Goal: Task Accomplishment & Management: Manage account settings

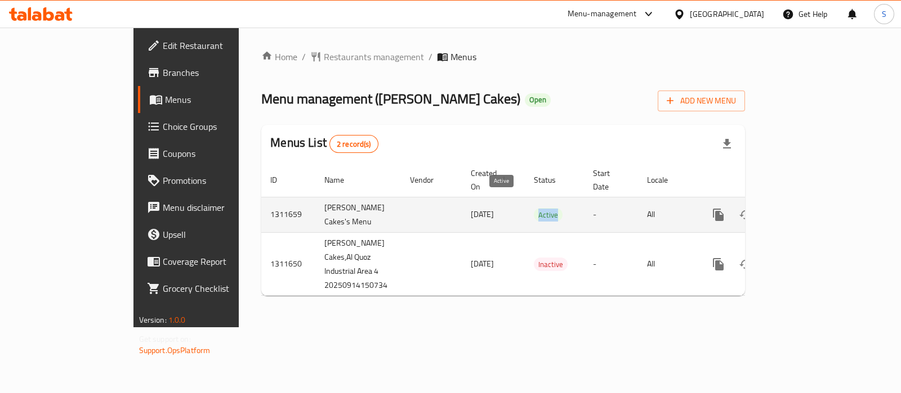
drag, startPoint x: 510, startPoint y: 202, endPoint x: 487, endPoint y: 198, distance: 23.4
click at [534, 209] on span "Active" at bounding box center [548, 215] width 29 height 13
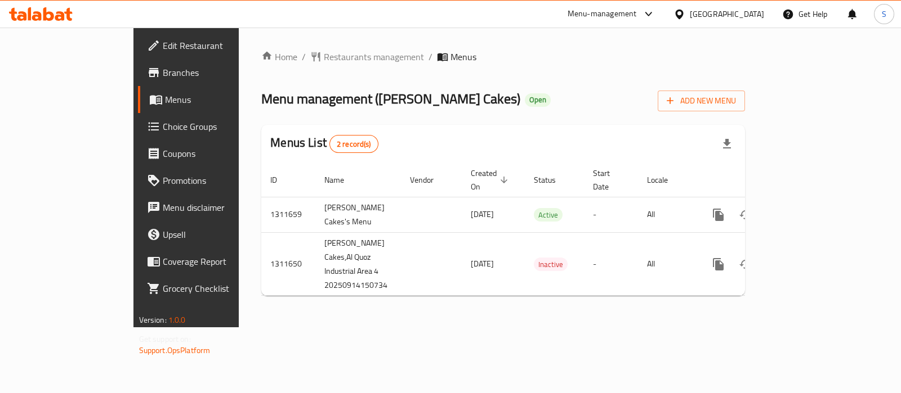
click at [558, 138] on div "Menus List 2 record(s)" at bounding box center [502, 144] width 483 height 38
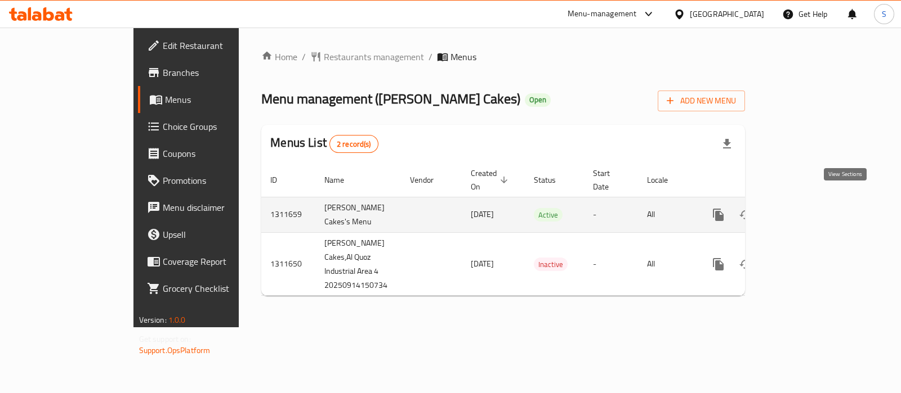
click at [813, 201] on link "enhanced table" at bounding box center [799, 214] width 27 height 27
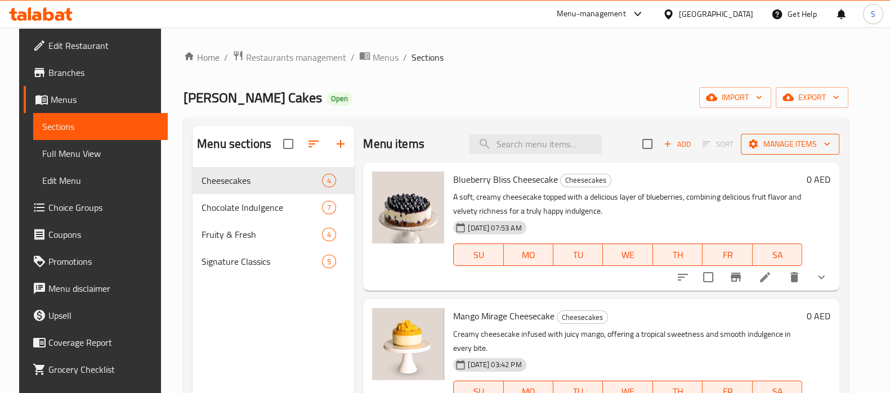
click at [802, 139] on span "Manage items" at bounding box center [790, 144] width 80 height 14
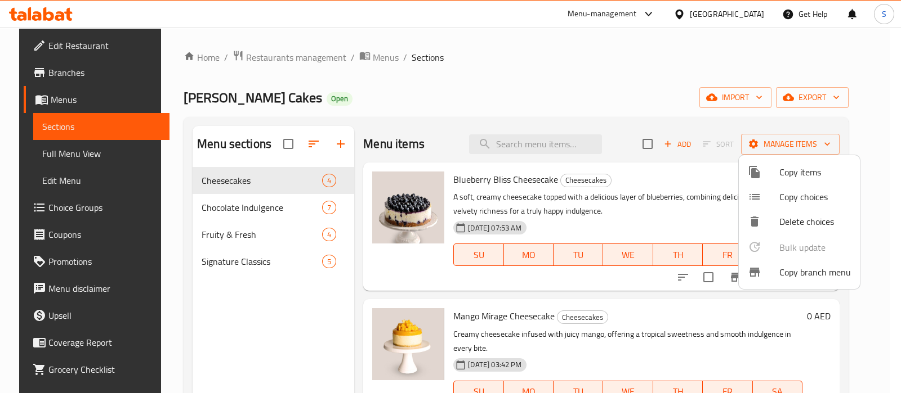
click at [805, 272] on span "Copy branch menu" at bounding box center [814, 273] width 71 height 14
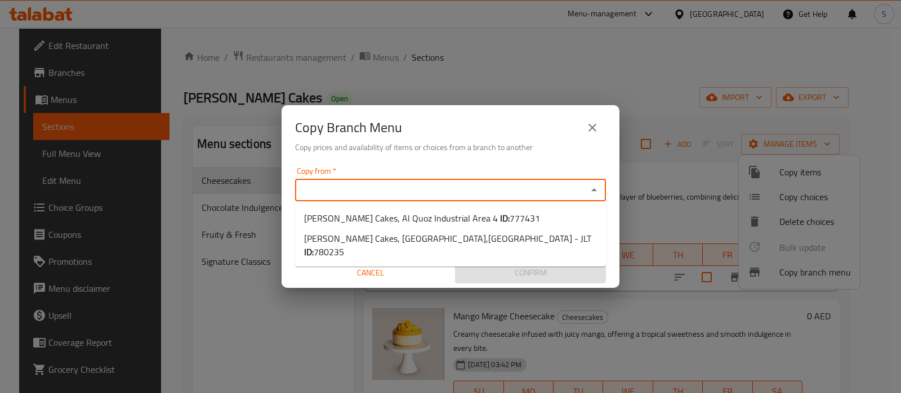
click at [481, 195] on input "Copy from   *" at bounding box center [440, 190] width 285 height 16
click at [500, 220] on b "ID:" at bounding box center [505, 218] width 10 height 17
type input "Bloome Cakes, Al Quoz Industrial Area 4"
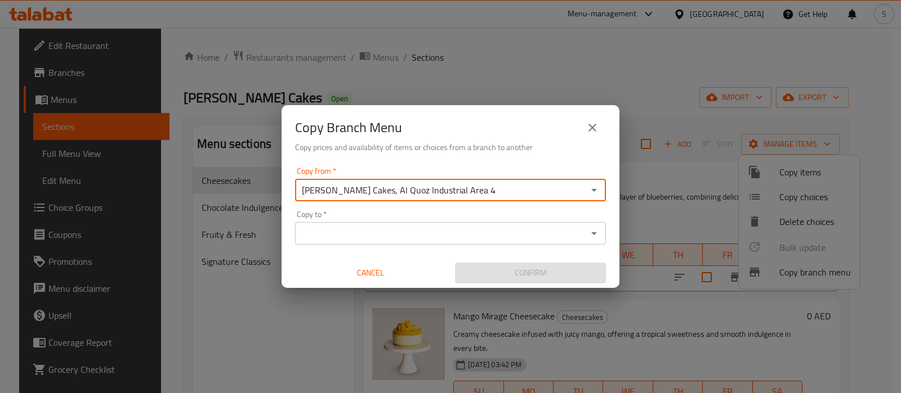
click at [397, 241] on input "Copy to   *" at bounding box center [440, 234] width 285 height 16
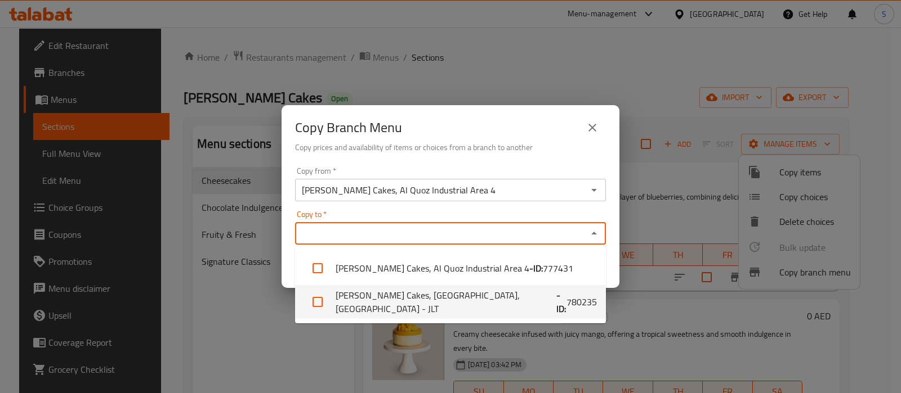
click at [562, 305] on b "- ID:" at bounding box center [561, 302] width 10 height 27
checkbox input "true"
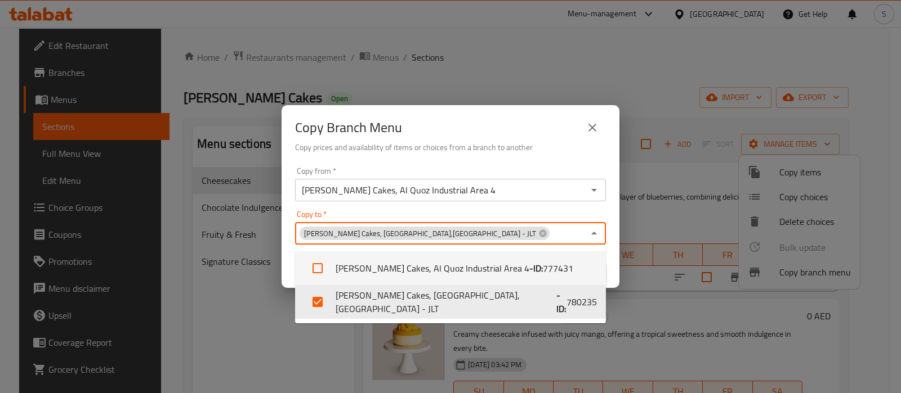
click at [557, 128] on div "Copy Branch Menu" at bounding box center [450, 127] width 311 height 27
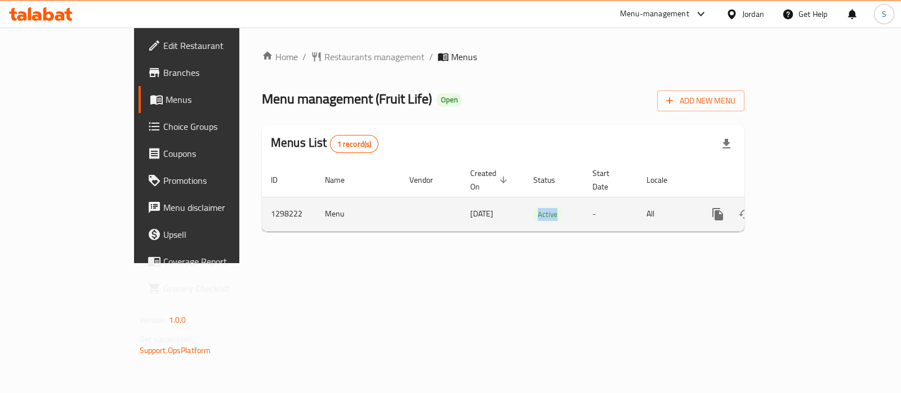
click at [541, 197] on td "Active" at bounding box center [553, 214] width 59 height 34
click at [805, 208] on icon "enhanced table" at bounding box center [799, 215] width 14 height 14
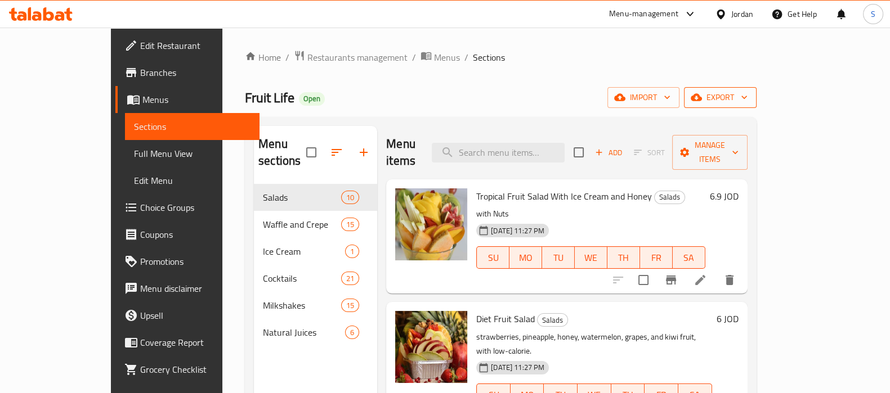
click at [747, 98] on span "export" at bounding box center [720, 98] width 55 height 14
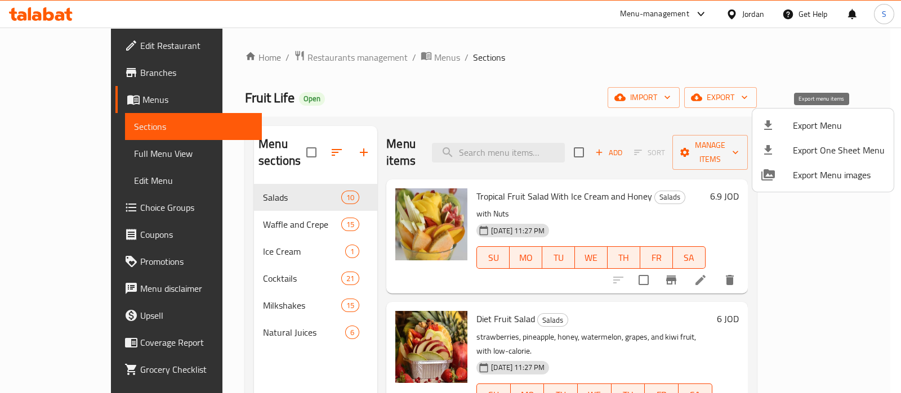
click at [796, 127] on span "Export Menu" at bounding box center [838, 126] width 92 height 14
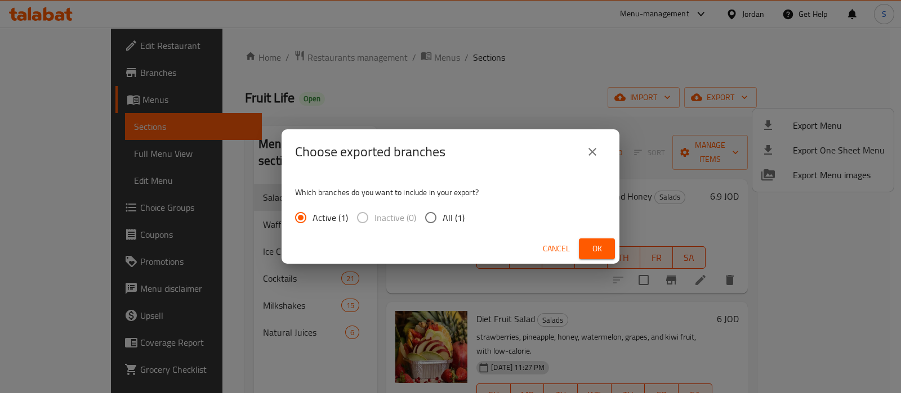
click at [444, 219] on span "All (1)" at bounding box center [453, 218] width 22 height 14
click at [442, 219] on input "All (1)" at bounding box center [431, 218] width 24 height 24
radio input "true"
click at [593, 249] on span "Ok" at bounding box center [597, 249] width 18 height 14
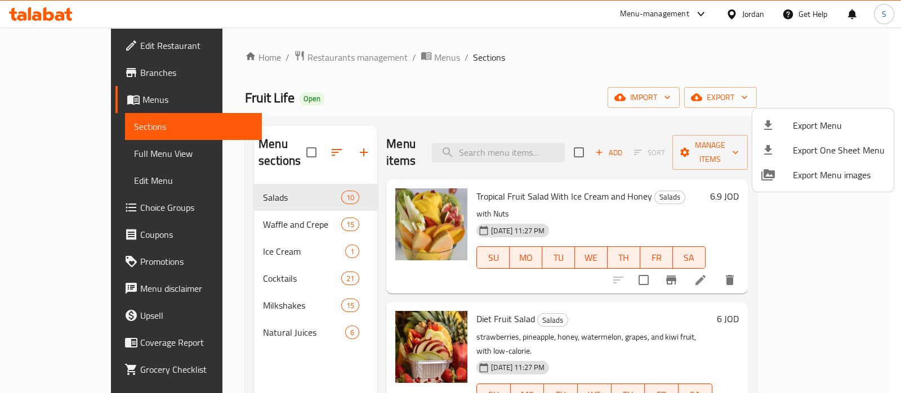
click at [231, 207] on div at bounding box center [450, 196] width 901 height 393
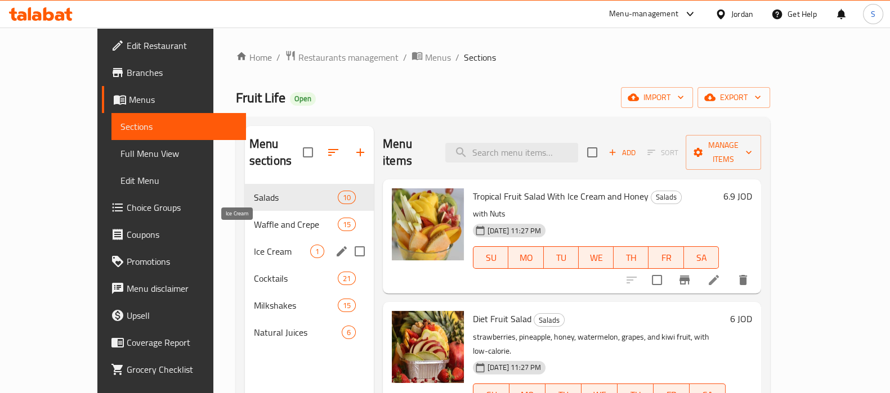
click at [254, 245] on span "Ice Cream" at bounding box center [282, 252] width 56 height 14
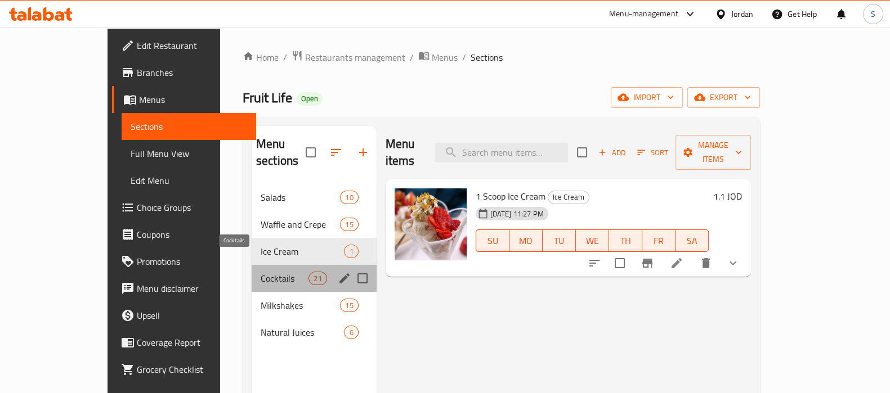
click at [261, 272] on span "Cocktails" at bounding box center [285, 279] width 48 height 14
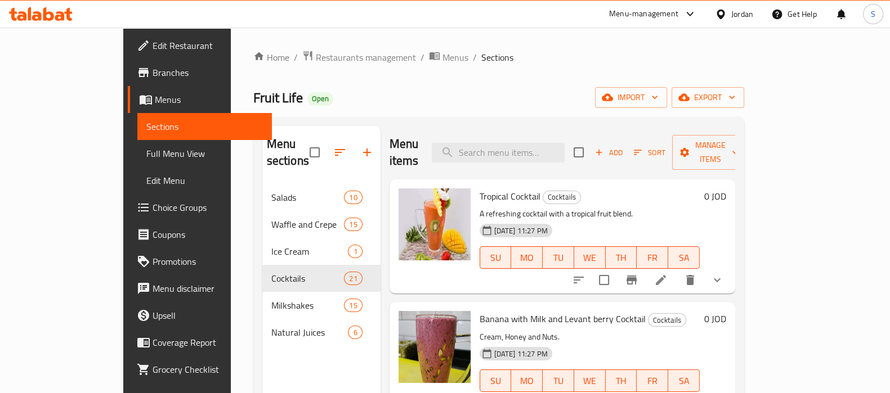
click at [442, 71] on div "Home / Restaurants management / Menus / Sections Fruit Life Open import export …" at bounding box center [498, 289] width 491 height 478
click at [153, 50] on span "Edit Restaurant" at bounding box center [208, 46] width 110 height 14
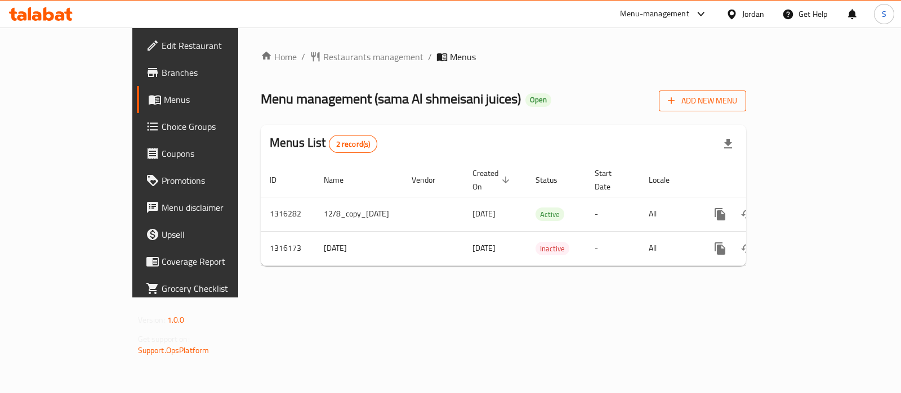
click at [675, 102] on icon "button" at bounding box center [671, 101] width 7 height 7
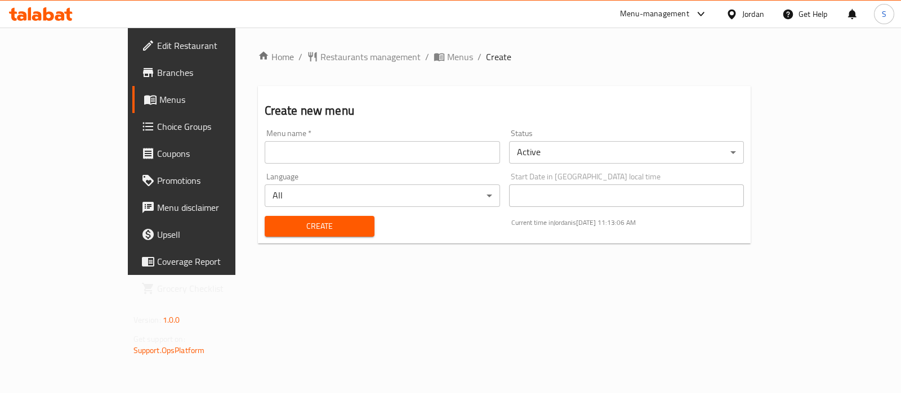
click at [157, 72] on span "Branches" at bounding box center [213, 73] width 112 height 14
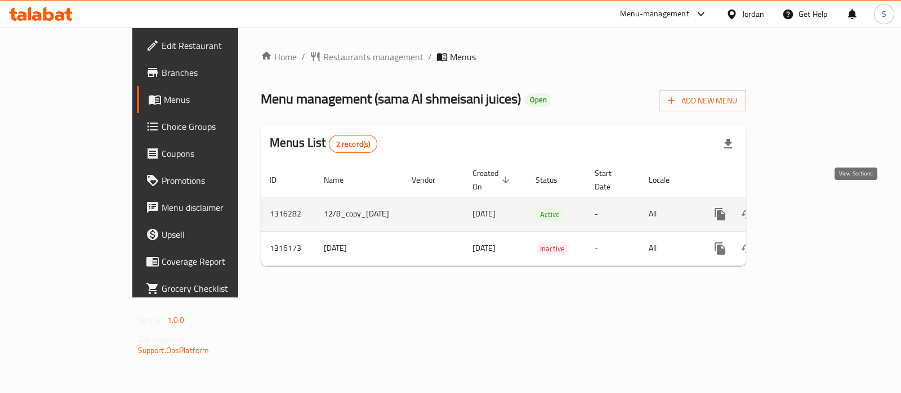
click at [806, 209] on icon "enhanced table" at bounding box center [801, 214] width 10 height 10
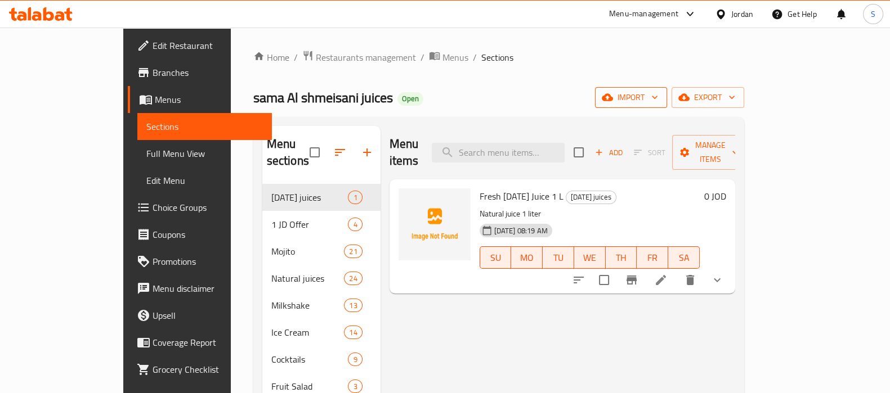
click at [660, 95] on icon "button" at bounding box center [654, 97] width 11 height 11
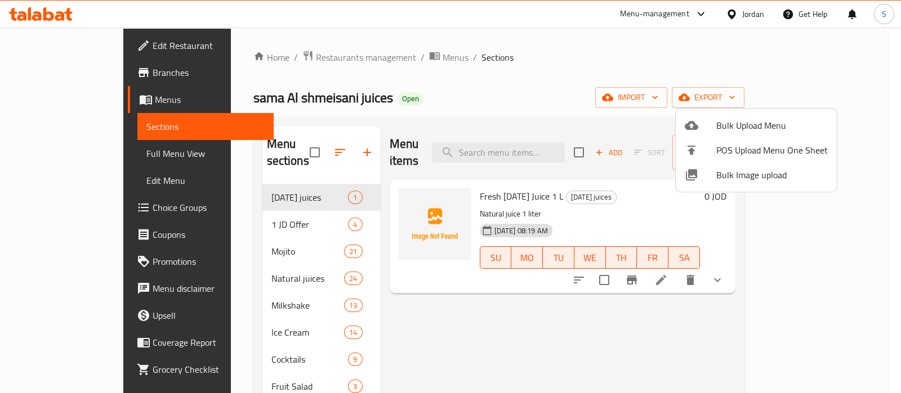
click at [60, 158] on div at bounding box center [450, 196] width 901 height 393
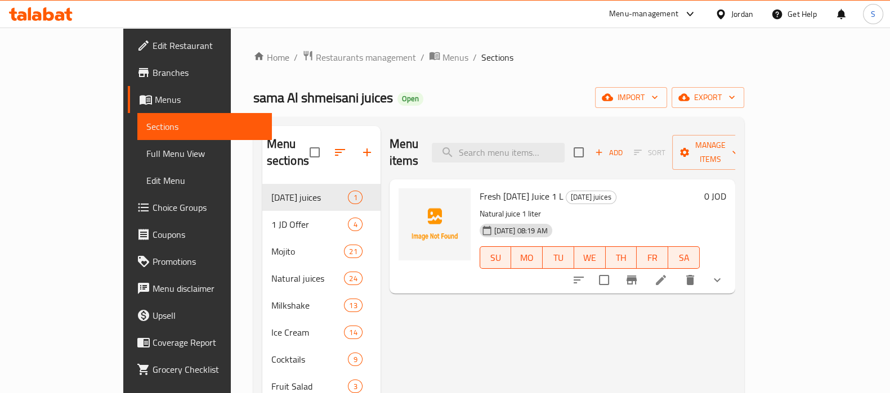
click at [146, 147] on span "Full Menu View" at bounding box center [204, 154] width 117 height 14
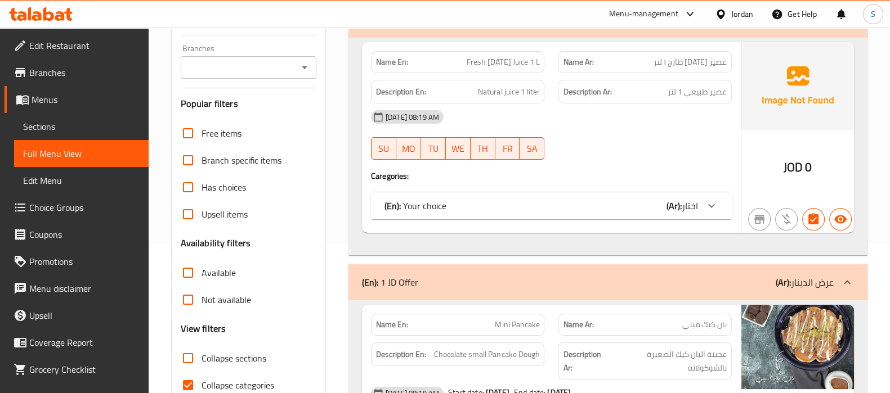
scroll to position [352, 0]
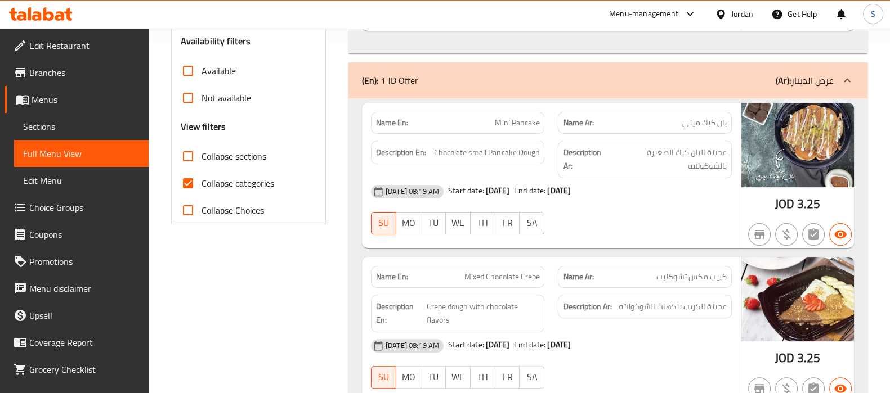
click at [190, 182] on input "Collapse categories" at bounding box center [187, 183] width 27 height 27
checkbox input "false"
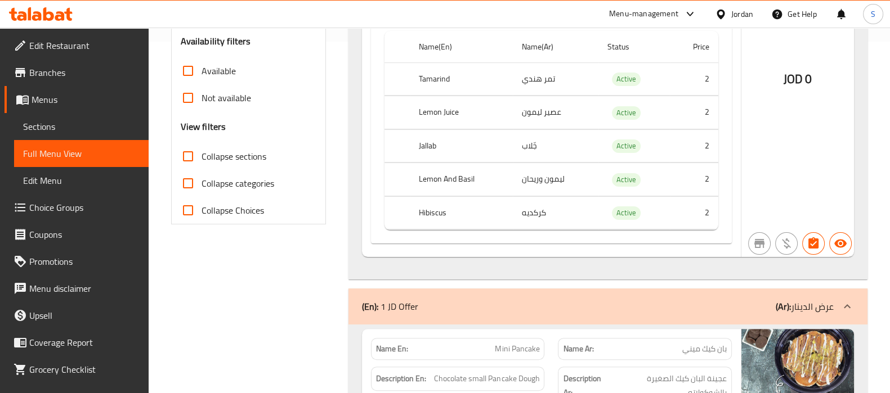
scroll to position [0, 0]
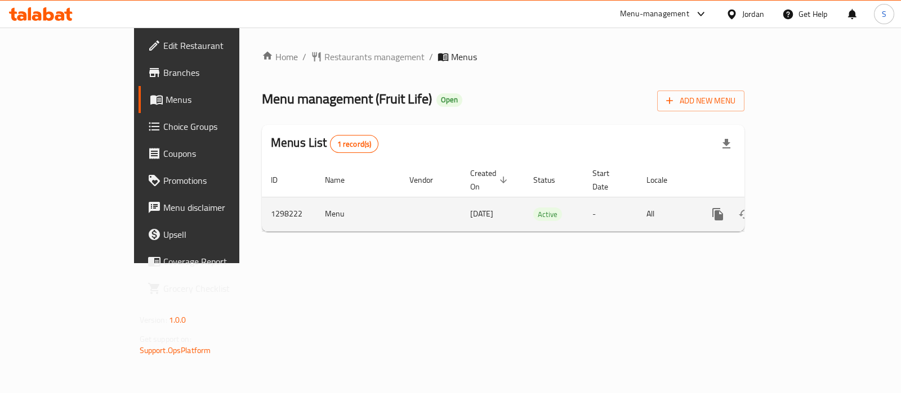
click at [805, 208] on icon "enhanced table" at bounding box center [799, 215] width 14 height 14
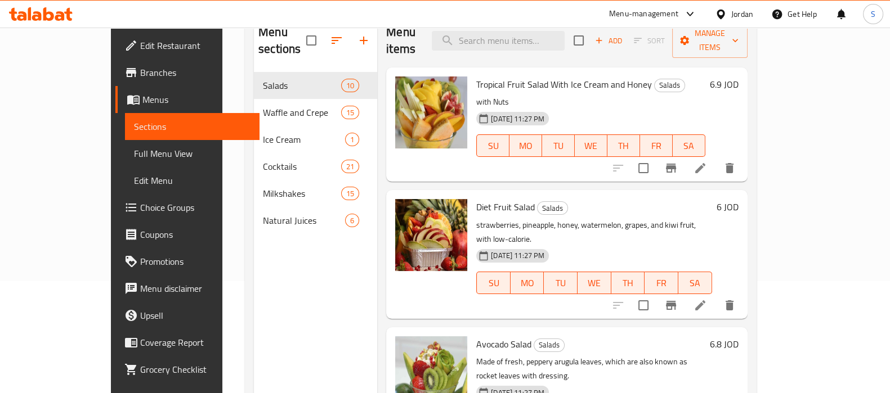
scroll to position [158, 0]
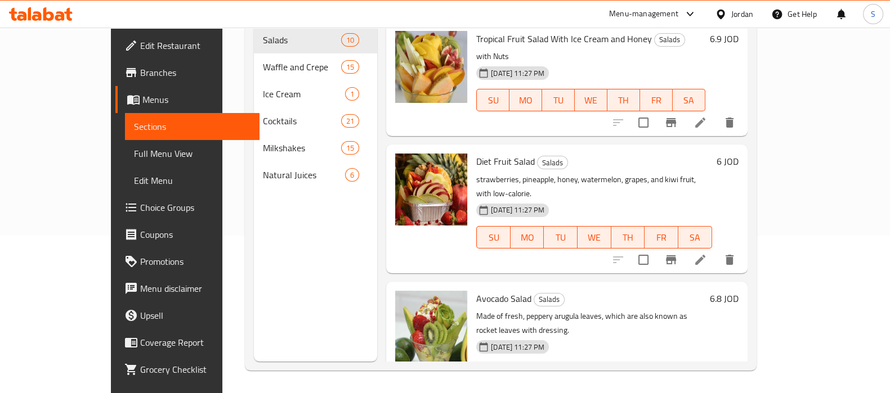
click at [134, 154] on span "Full Menu View" at bounding box center [192, 154] width 117 height 14
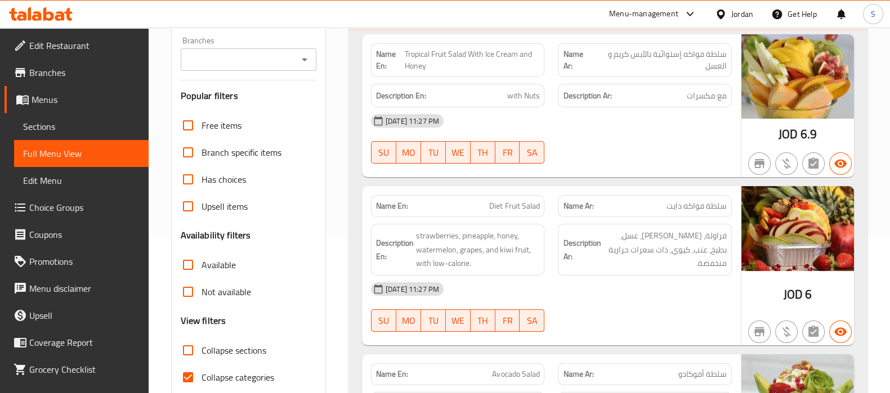
scroll to position [369, 0]
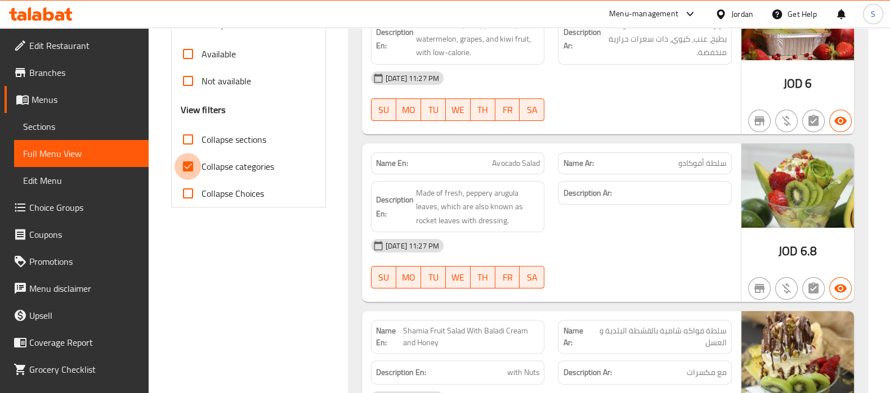
click at [194, 170] on input "Collapse categories" at bounding box center [187, 166] width 27 height 27
checkbox input "false"
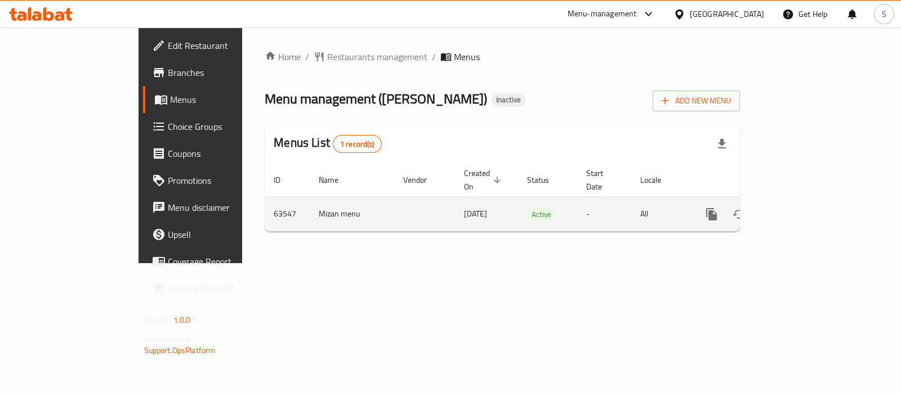
click at [799, 208] on icon "enhanced table" at bounding box center [793, 215] width 14 height 14
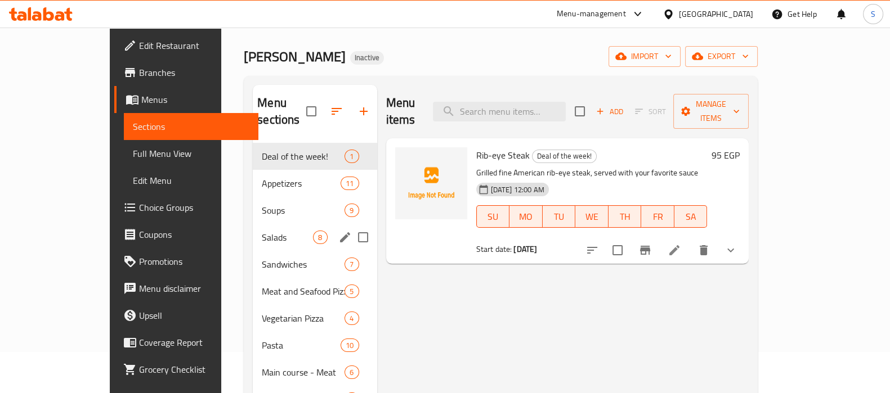
scroll to position [70, 0]
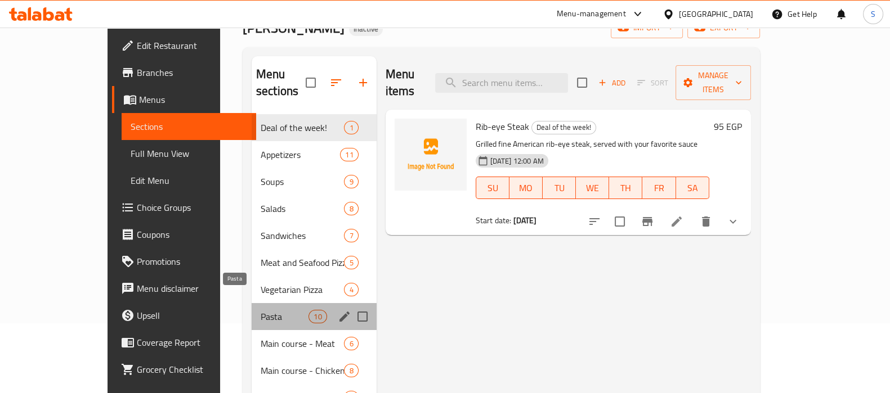
click at [261, 310] on span "Pasta" at bounding box center [285, 317] width 48 height 14
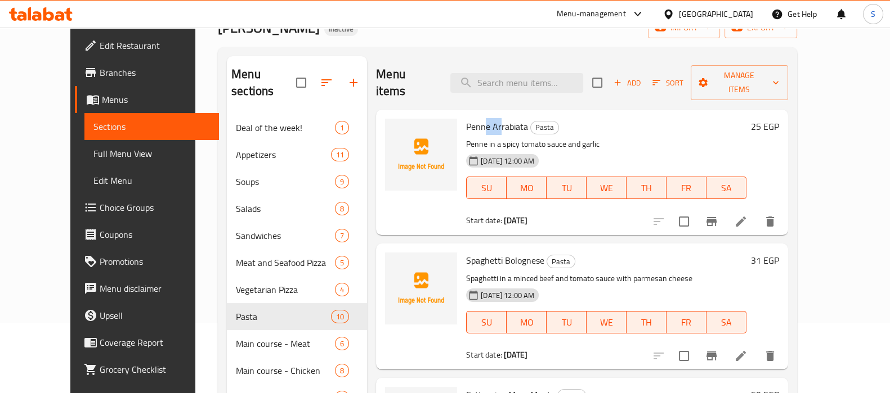
drag, startPoint x: 483, startPoint y: 108, endPoint x: 466, endPoint y: 105, distance: 17.6
click at [466, 118] on span "Penne Arrabiata" at bounding box center [497, 126] width 62 height 17
click at [470, 252] on span "Spaghetti Bolognese" at bounding box center [505, 260] width 78 height 17
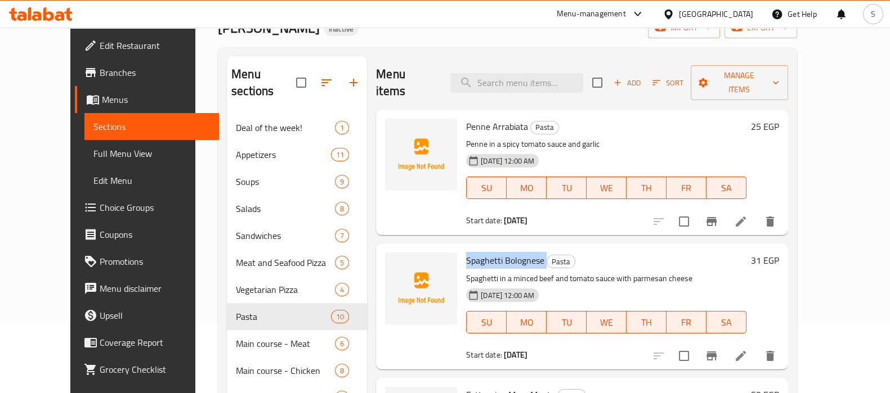
copy h6 "Spaghetti Bolognese"
click at [502, 73] on input "search" at bounding box center [516, 83] width 133 height 20
paste input "Spaghetti Bolognese"
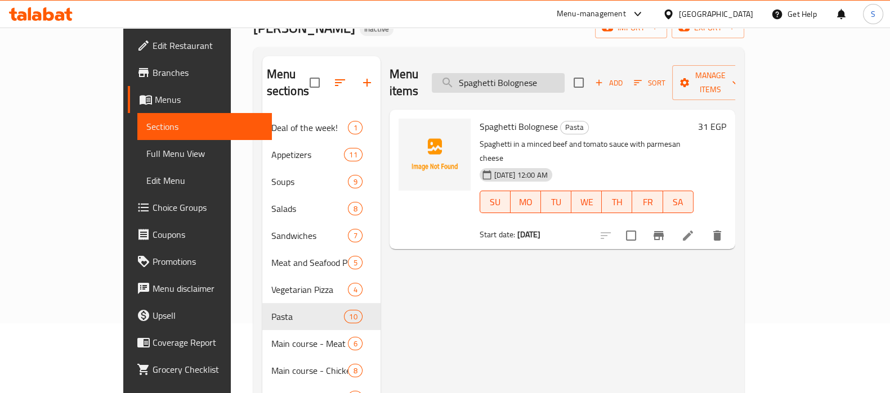
type input "Spaghetti Bolognese"
click at [693, 231] on icon at bounding box center [688, 236] width 10 height 10
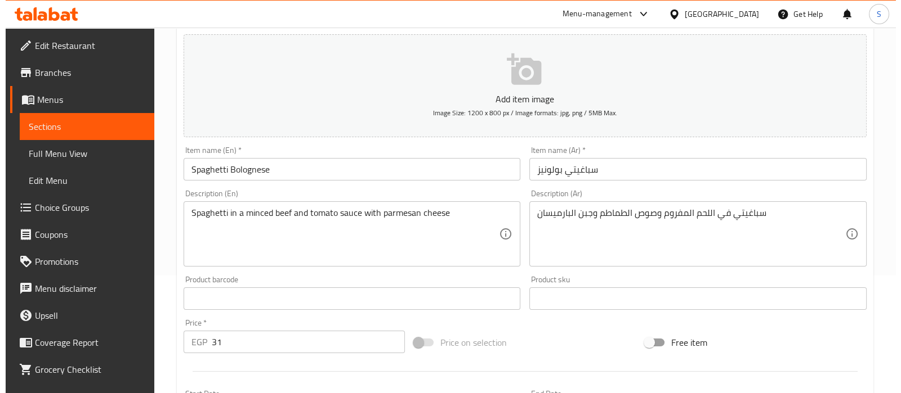
scroll to position [352, 0]
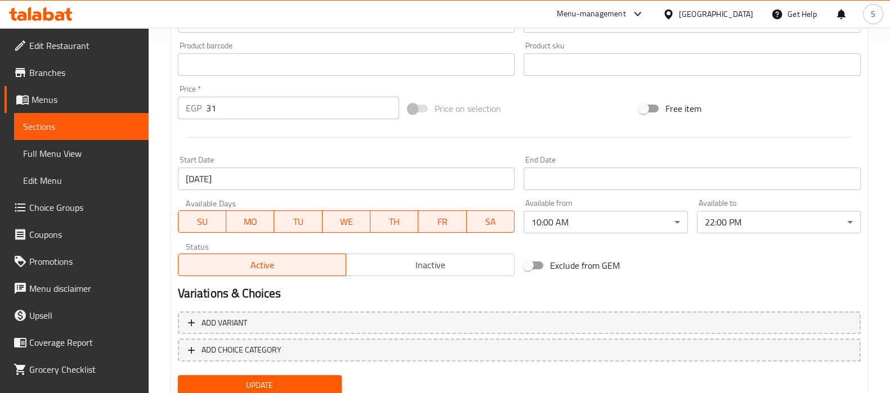
click at [200, 223] on span "SU" at bounding box center [202, 222] width 39 height 16
click at [243, 223] on span "MO" at bounding box center [250, 222] width 39 height 16
click at [282, 222] on span "TU" at bounding box center [298, 222] width 39 height 16
click at [333, 222] on span "WE" at bounding box center [346, 222] width 39 height 16
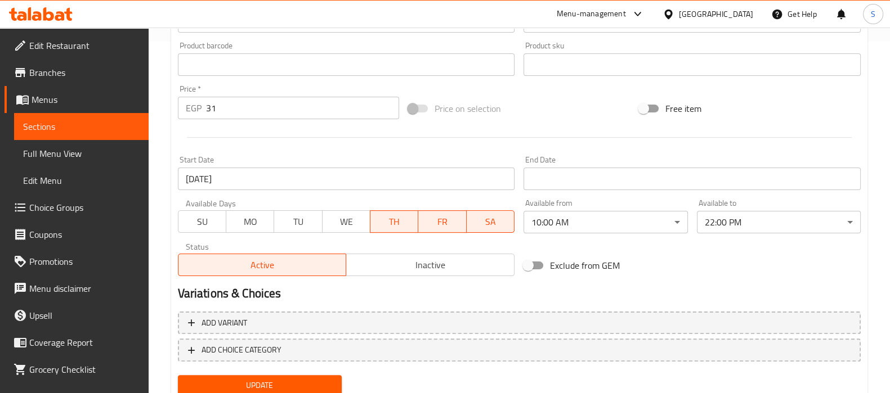
click at [386, 218] on span "TH" at bounding box center [394, 222] width 39 height 16
click at [481, 220] on span "SA" at bounding box center [490, 222] width 39 height 16
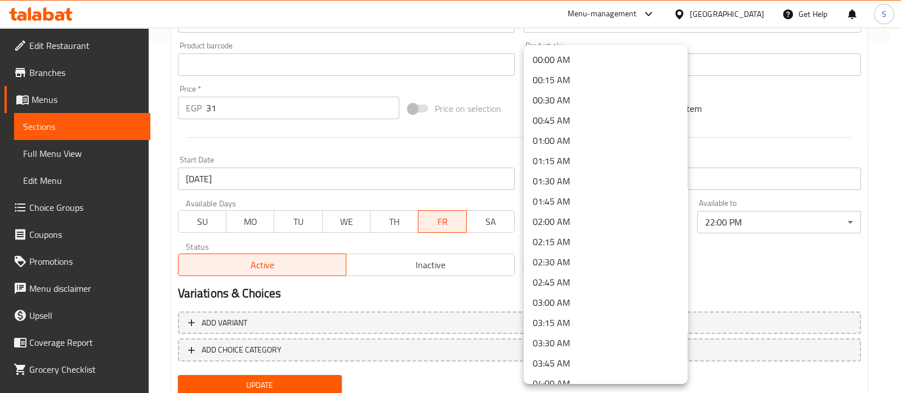
scroll to position [655, 0]
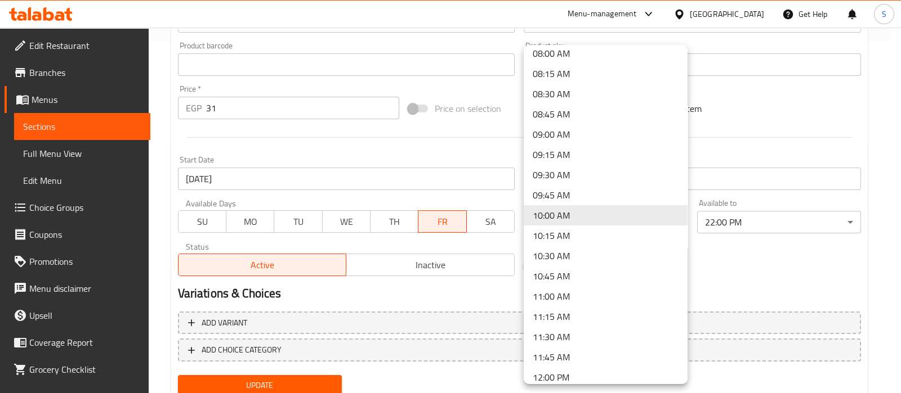
click at [574, 131] on li "09:00 AM" at bounding box center [605, 134] width 164 height 20
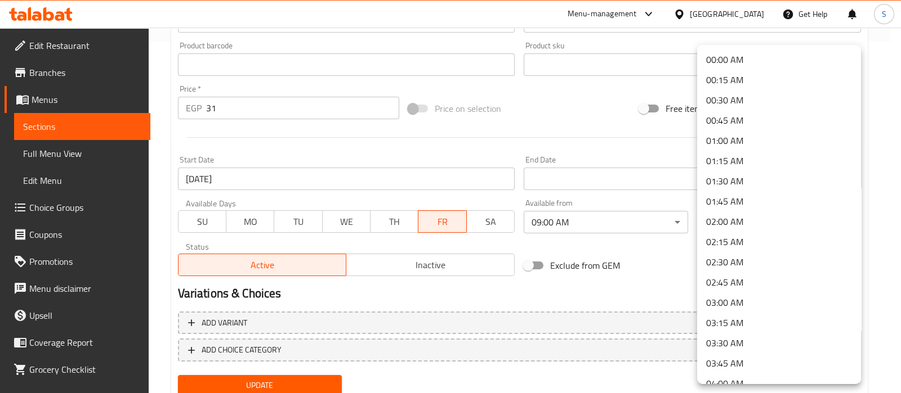
scroll to position [1627, 0]
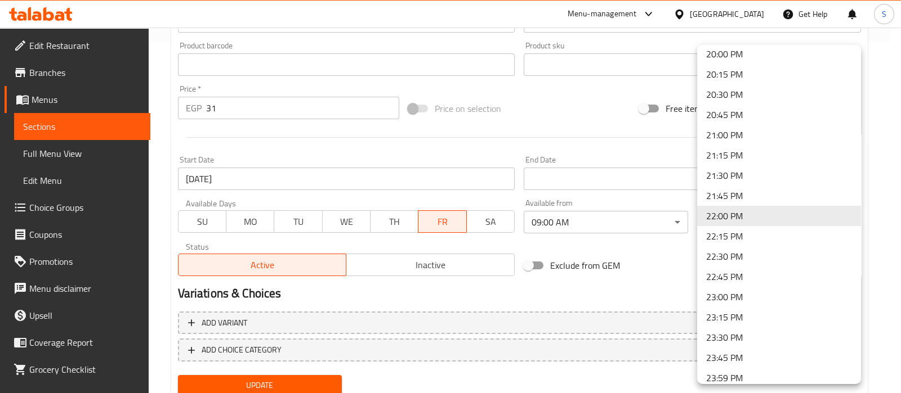
click at [632, 241] on div at bounding box center [450, 196] width 901 height 393
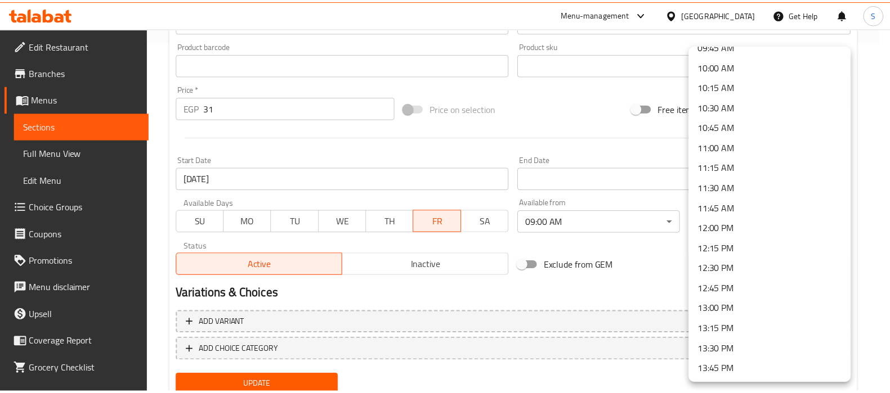
scroll to position [782, 0]
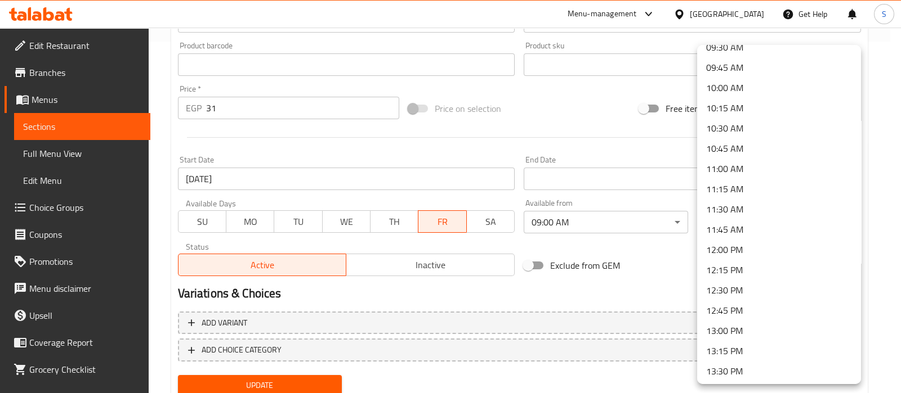
click at [738, 167] on li "11:00 AM" at bounding box center [779, 169] width 164 height 20
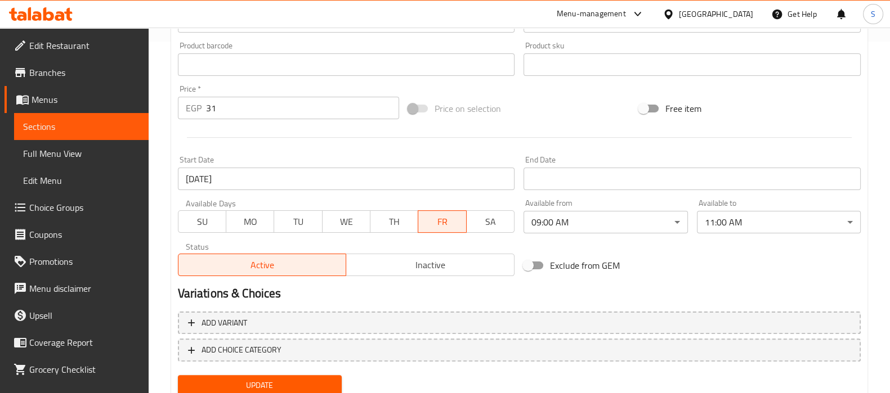
click at [870, 210] on div "Home / Restaurants management / Menus / Sections / item / update Pasta section …" at bounding box center [519, 55] width 741 height 759
click at [59, 126] on span "Sections" at bounding box center [81, 127] width 117 height 14
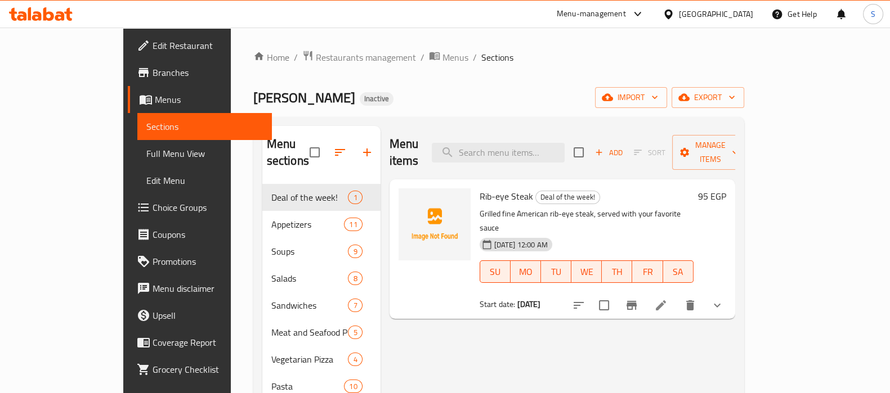
click at [480, 188] on span "Rib-eye Steak" at bounding box center [506, 196] width 53 height 17
click at [500, 148] on input "search" at bounding box center [498, 153] width 133 height 20
paste input "Spaghetti Bolognese"
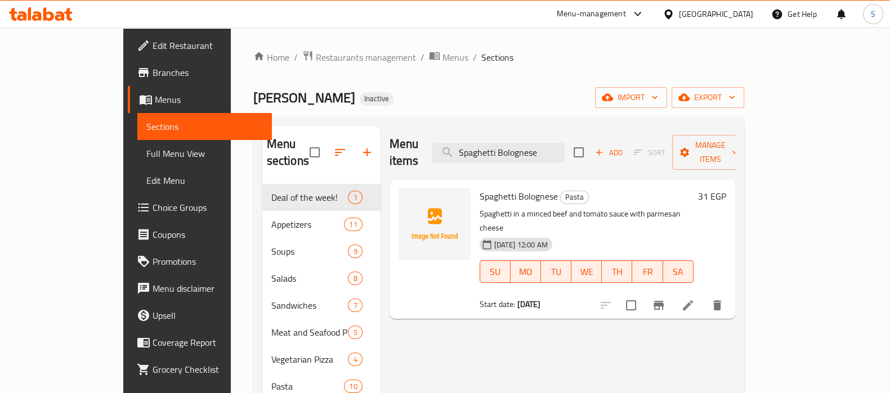
type input "Spaghetti Bolognese"
click at [693, 301] on icon at bounding box center [688, 306] width 10 height 10
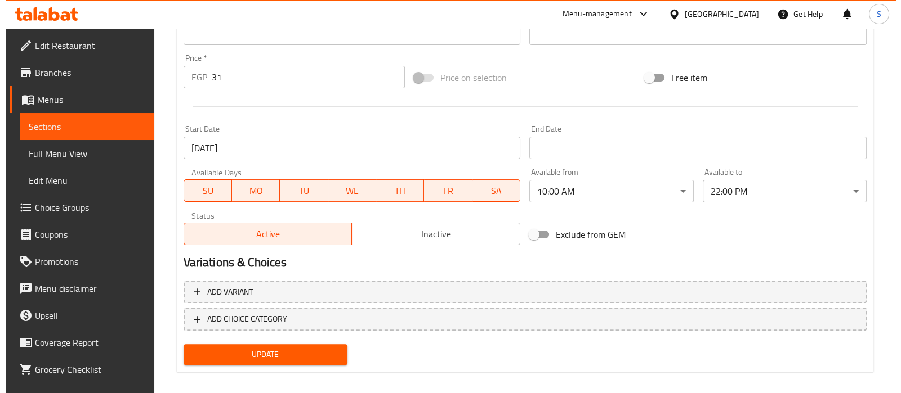
scroll to position [391, 0]
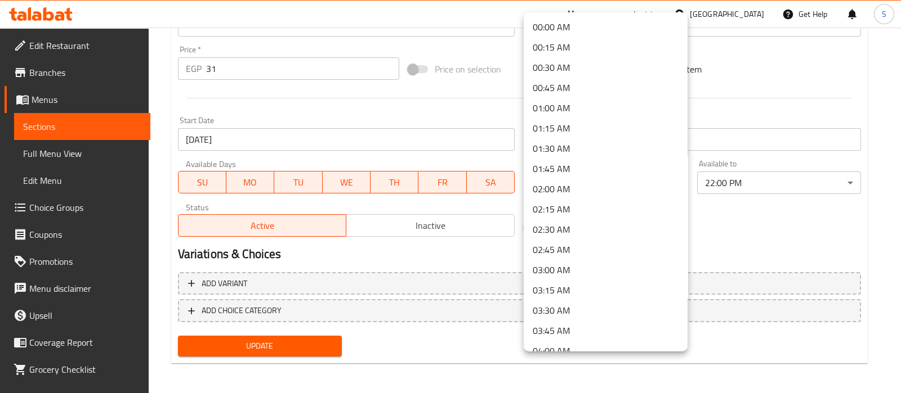
scroll to position [655, 0]
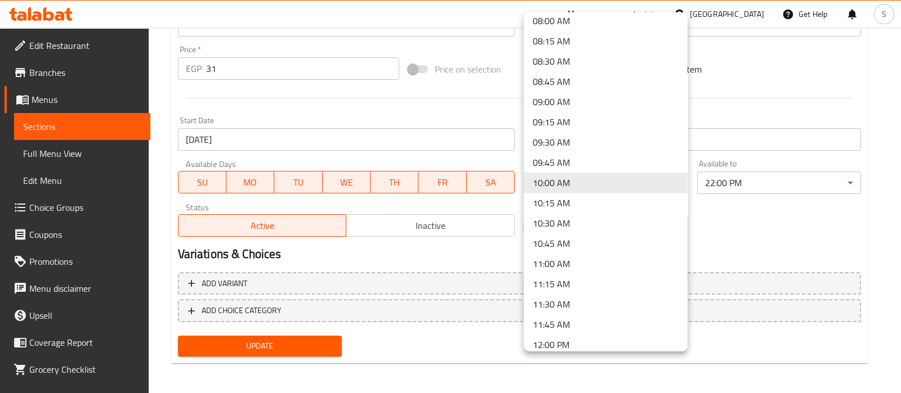
click at [562, 185] on li "10:00 AM" at bounding box center [605, 183] width 164 height 20
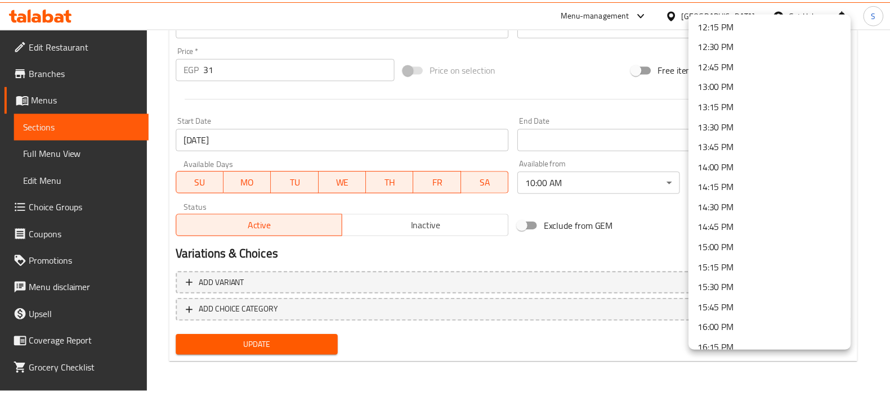
scroll to position [930, 0]
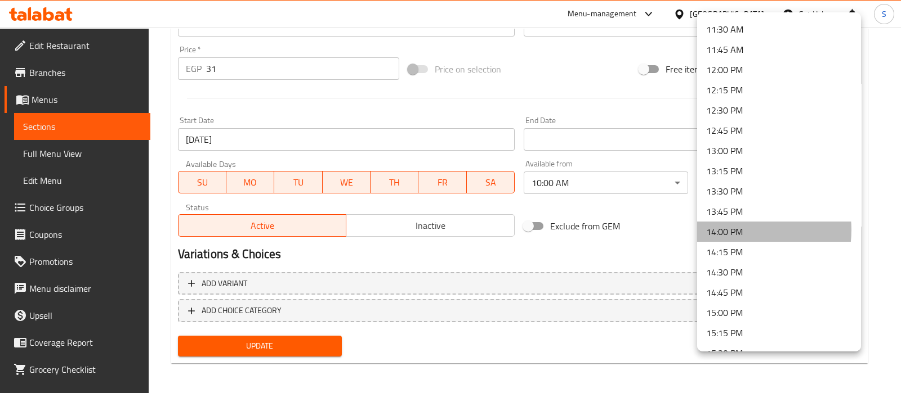
click at [737, 229] on li "14:00 PM" at bounding box center [779, 232] width 164 height 20
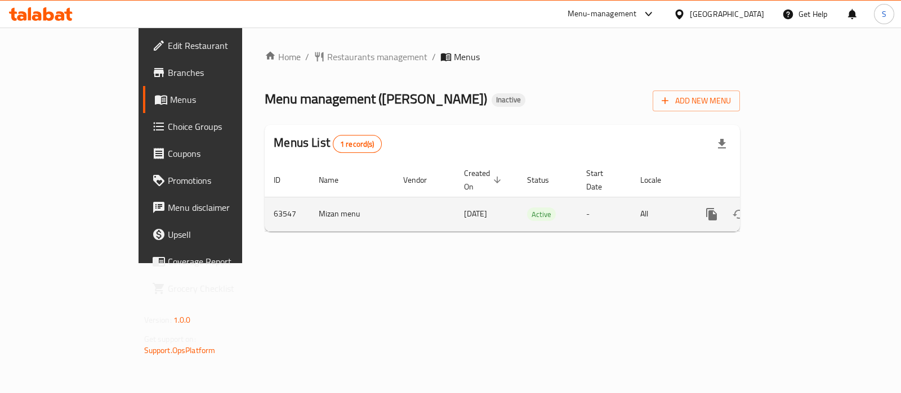
click at [799, 208] on icon "enhanced table" at bounding box center [793, 215] width 14 height 14
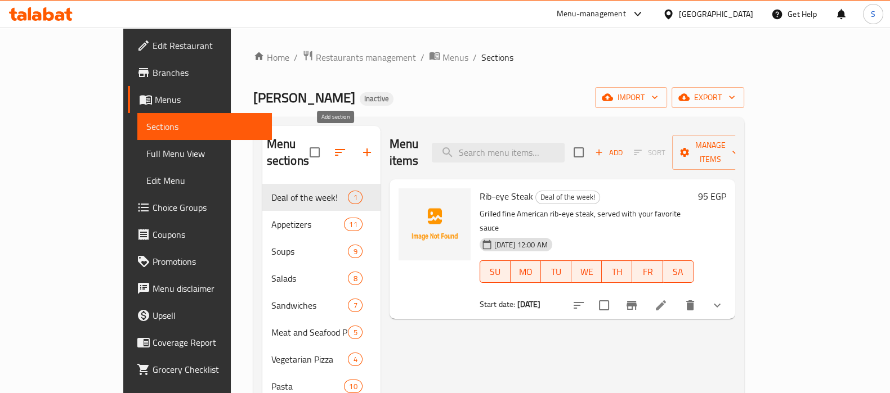
click at [360, 146] on icon "button" at bounding box center [367, 153] width 14 height 14
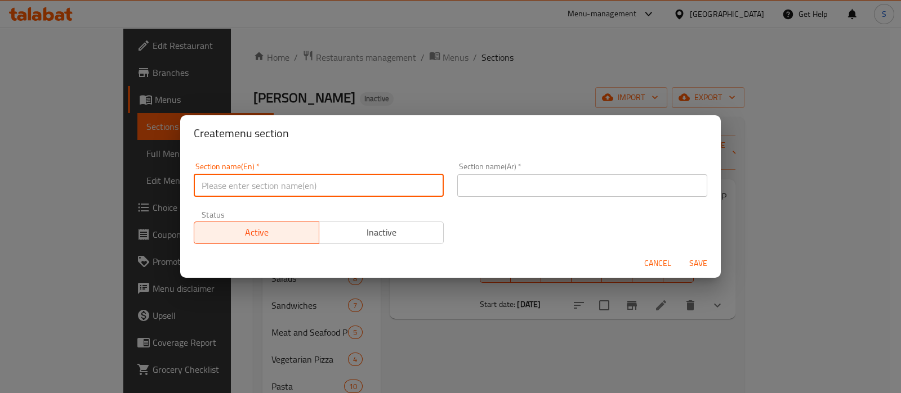
click at [293, 190] on input "text" at bounding box center [319, 185] width 250 height 23
click at [548, 351] on div "Create menu section Section name(En)   * Section name(En) * Section name(Ar)   …" at bounding box center [450, 196] width 901 height 393
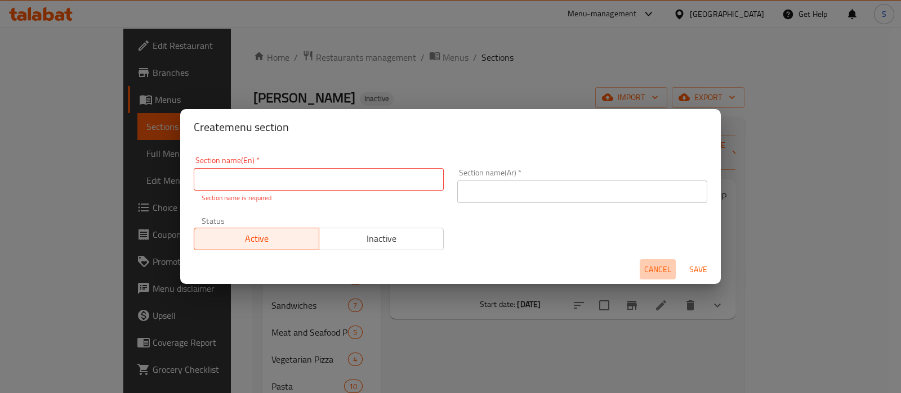
click at [664, 272] on span "Cancel" at bounding box center [657, 270] width 27 height 14
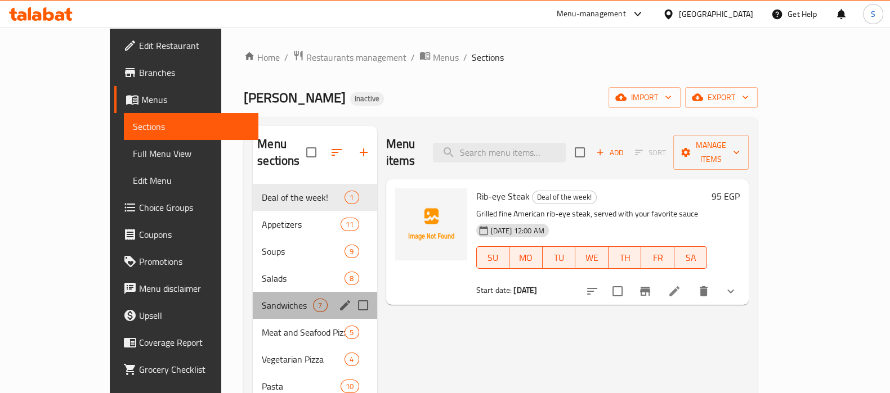
click at [253, 292] on div "Sandwiches 7" at bounding box center [315, 305] width 124 height 27
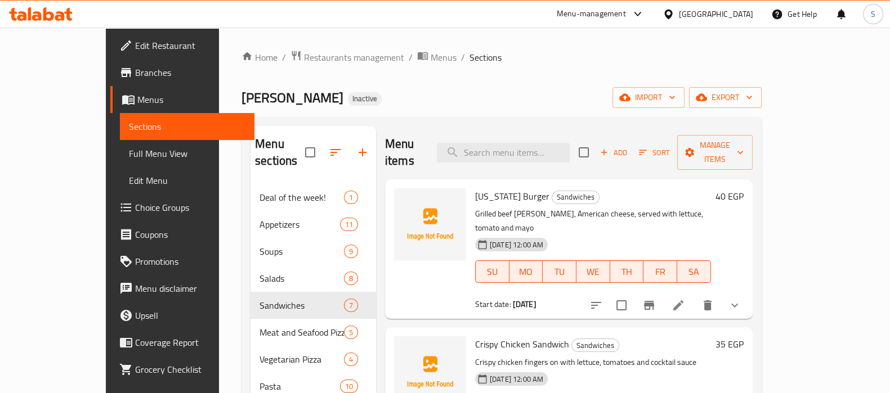
click at [629, 146] on span "Add" at bounding box center [613, 152] width 30 height 13
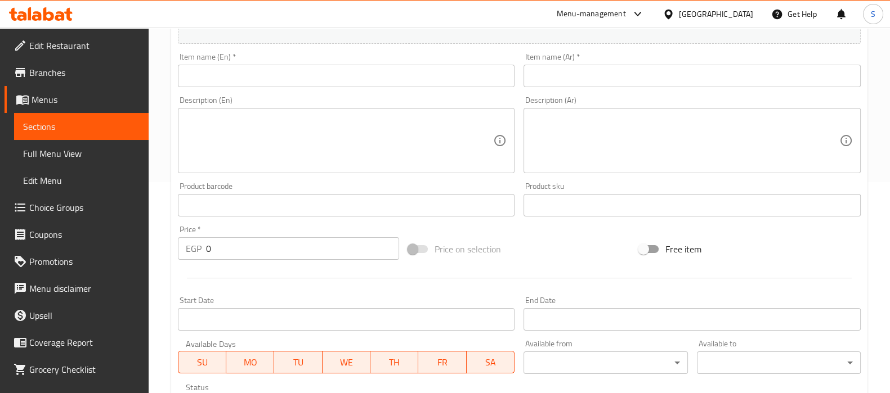
scroll to position [391, 0]
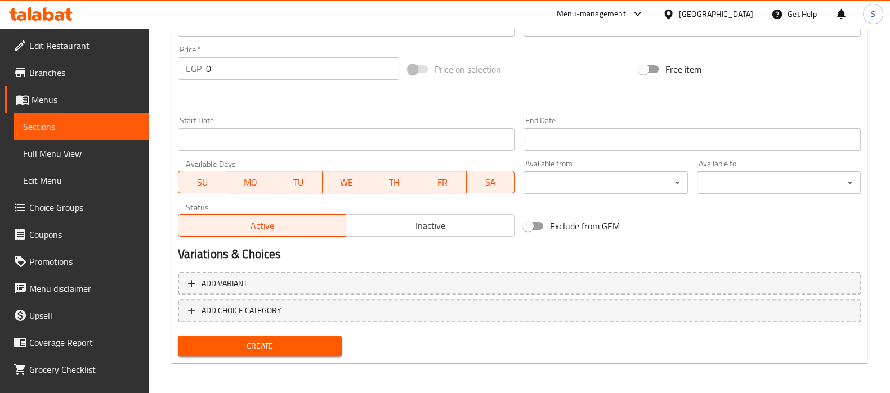
click at [48, 162] on link "Full Menu View" at bounding box center [81, 153] width 135 height 27
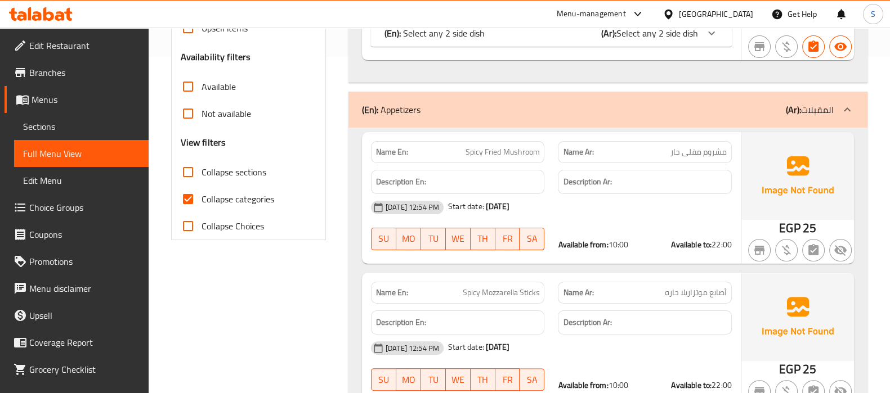
scroll to position [110, 0]
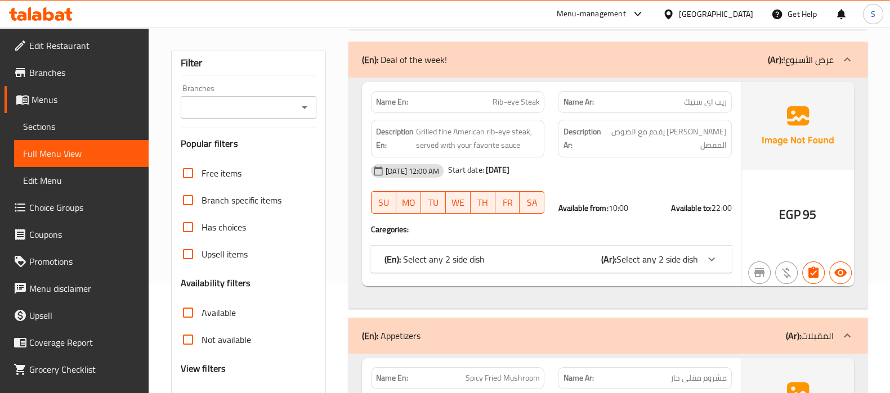
click at [60, 128] on span "Sections" at bounding box center [81, 127] width 117 height 14
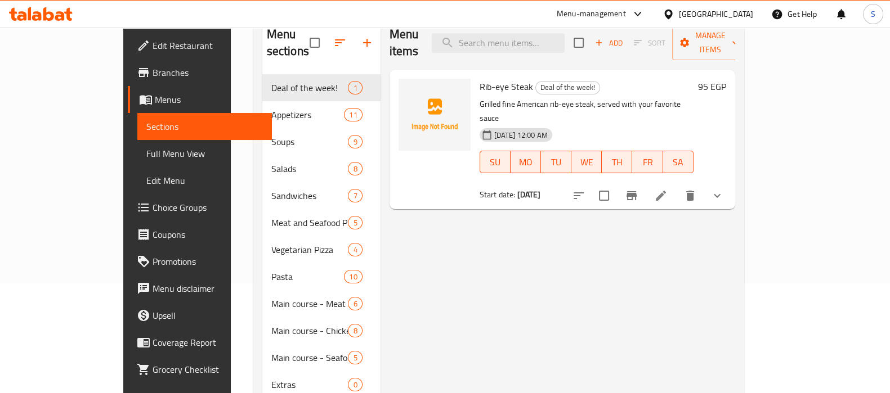
click at [668, 189] on icon at bounding box center [661, 196] width 14 height 14
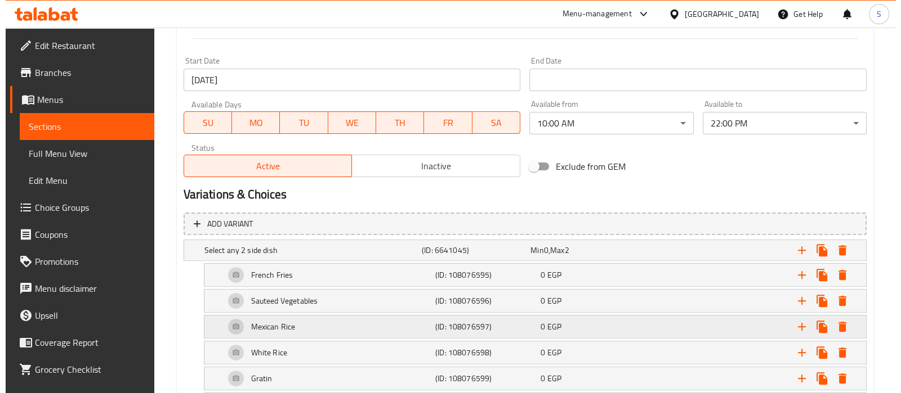
scroll to position [492, 0]
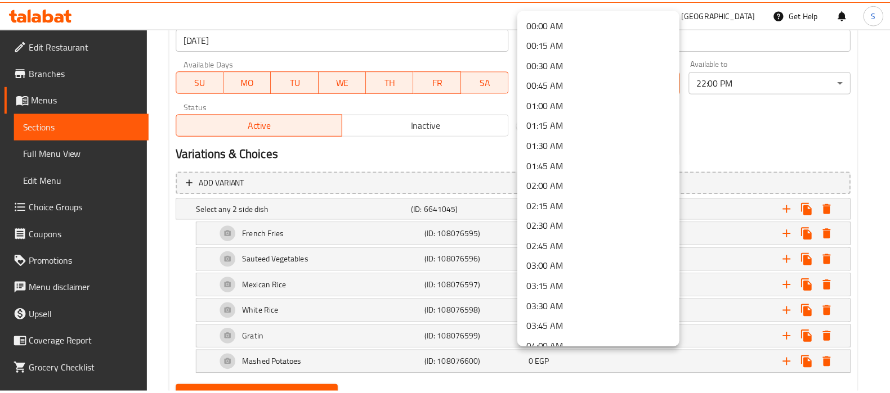
scroll to position [655, 0]
